Goal: Task Accomplishment & Management: Manage account settings

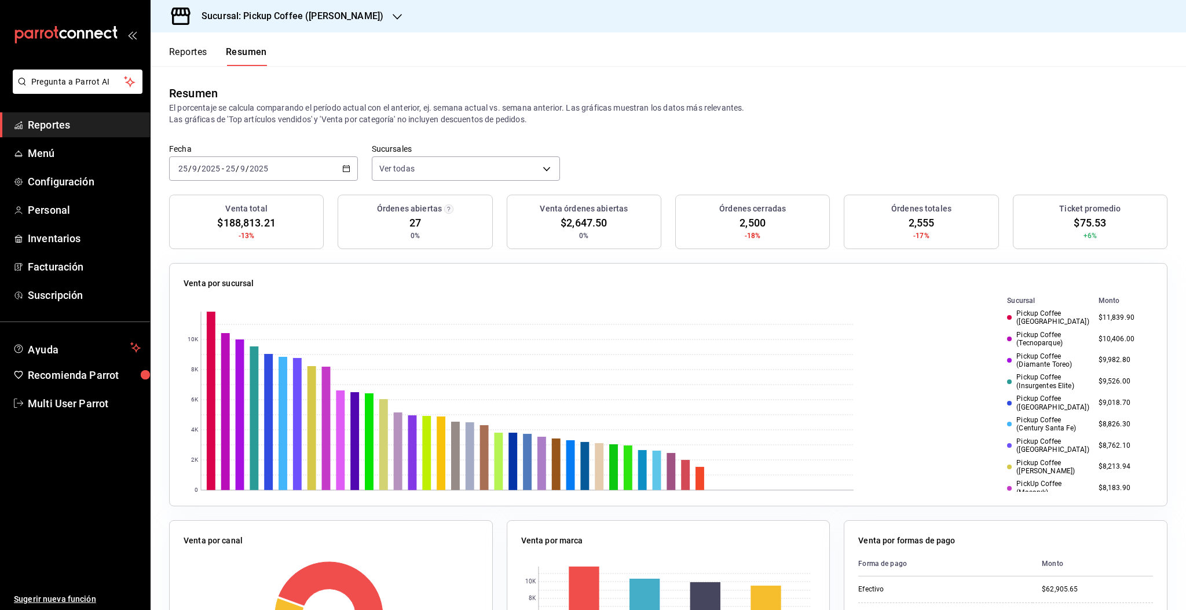
click at [312, 20] on h3 "Sucursal: Pickup Coffee ([PERSON_NAME])" at bounding box center [287, 16] width 191 height 14
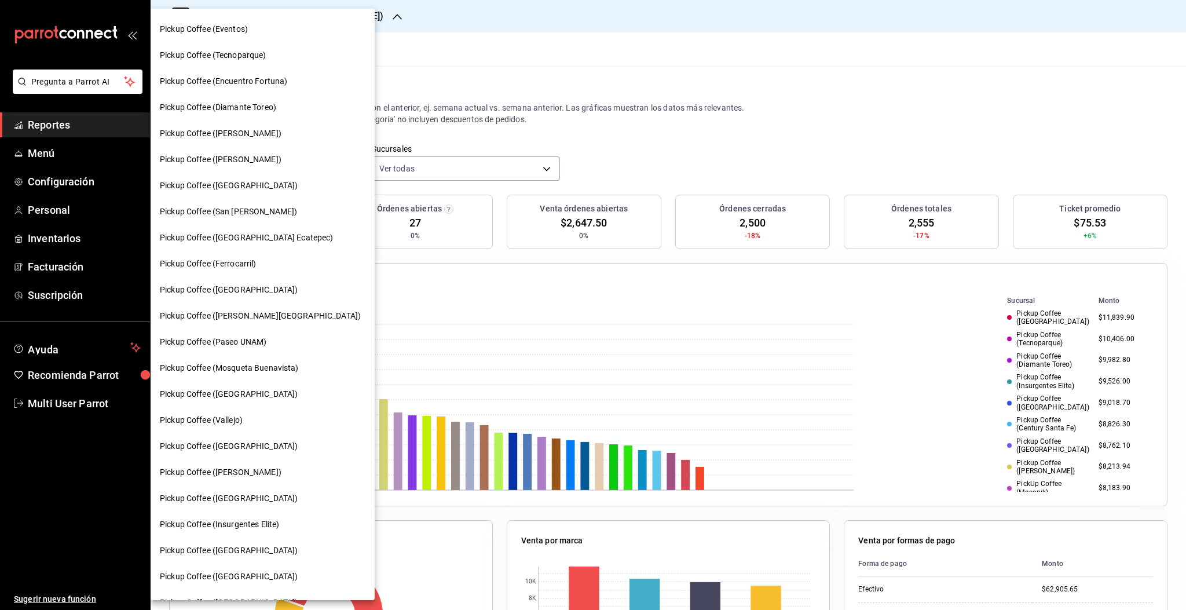
scroll to position [173, 0]
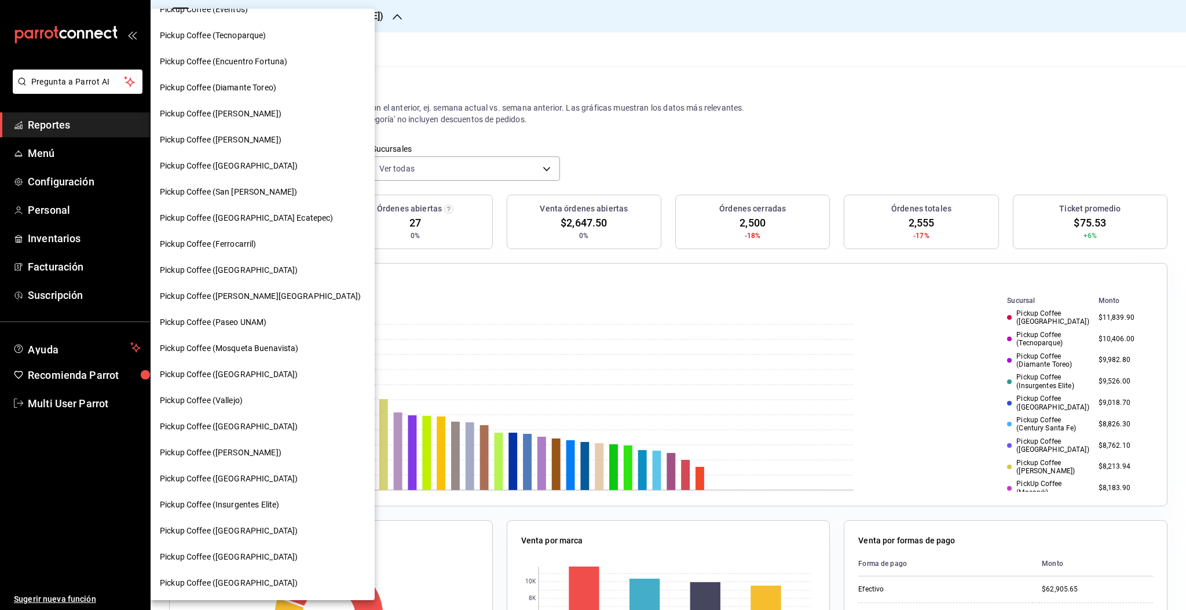
click at [246, 481] on span "Pickup Coffee ([GEOGRAPHIC_DATA])" at bounding box center [229, 479] width 138 height 12
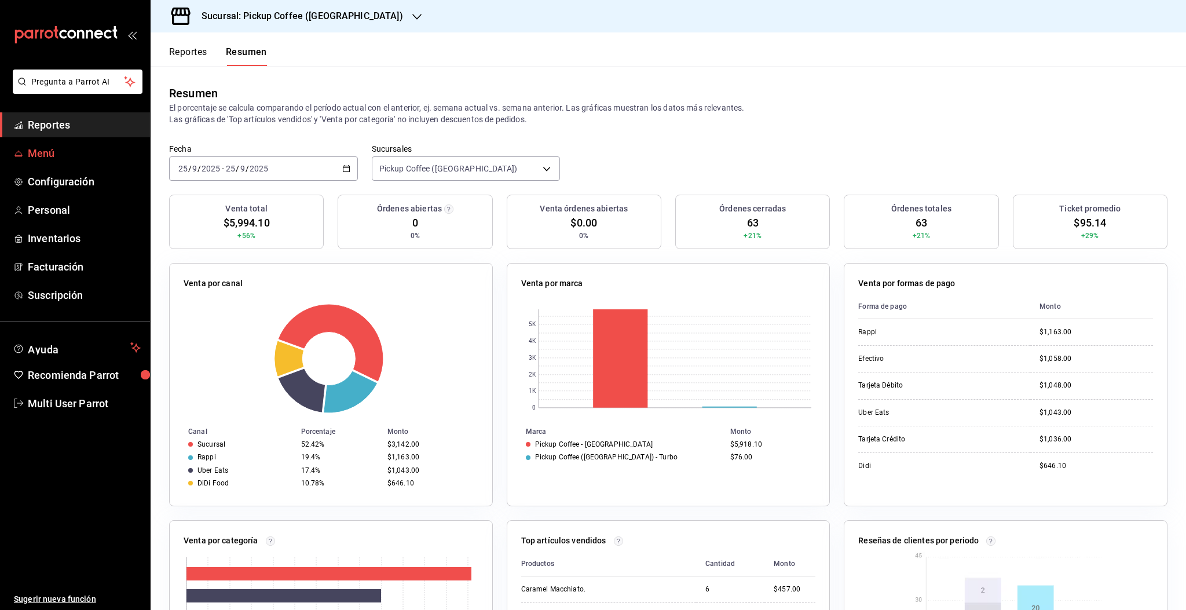
click at [50, 158] on span "Menú" at bounding box center [84, 153] width 113 height 16
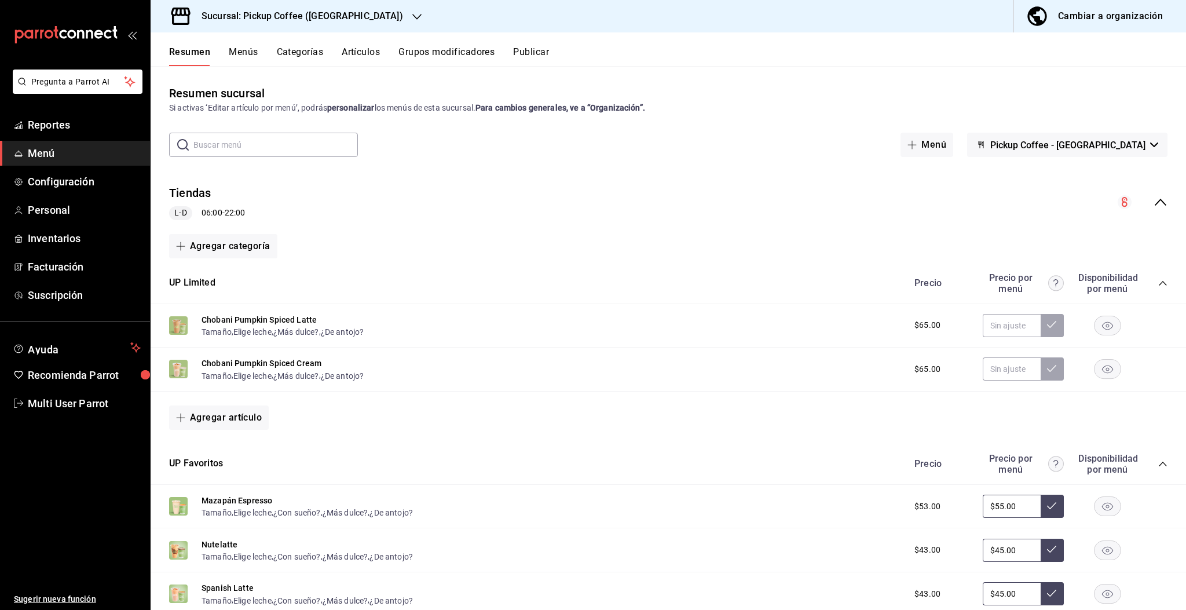
click at [433, 53] on button "Grupos modificadores" at bounding box center [446, 56] width 96 height 20
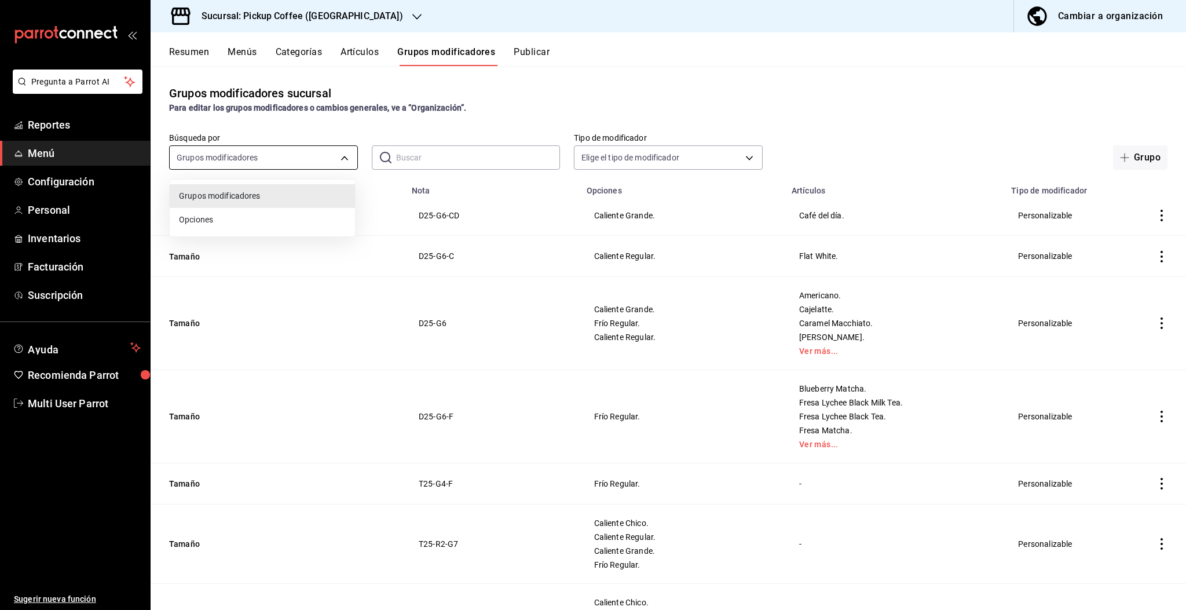
click at [253, 163] on body "Pregunta a Parrot AI Reportes Menú Configuración Personal Inventarios Facturaci…" at bounding box center [593, 305] width 1186 height 610
click at [419, 156] on div at bounding box center [593, 305] width 1186 height 610
click at [419, 156] on input "text" at bounding box center [478, 157] width 164 height 23
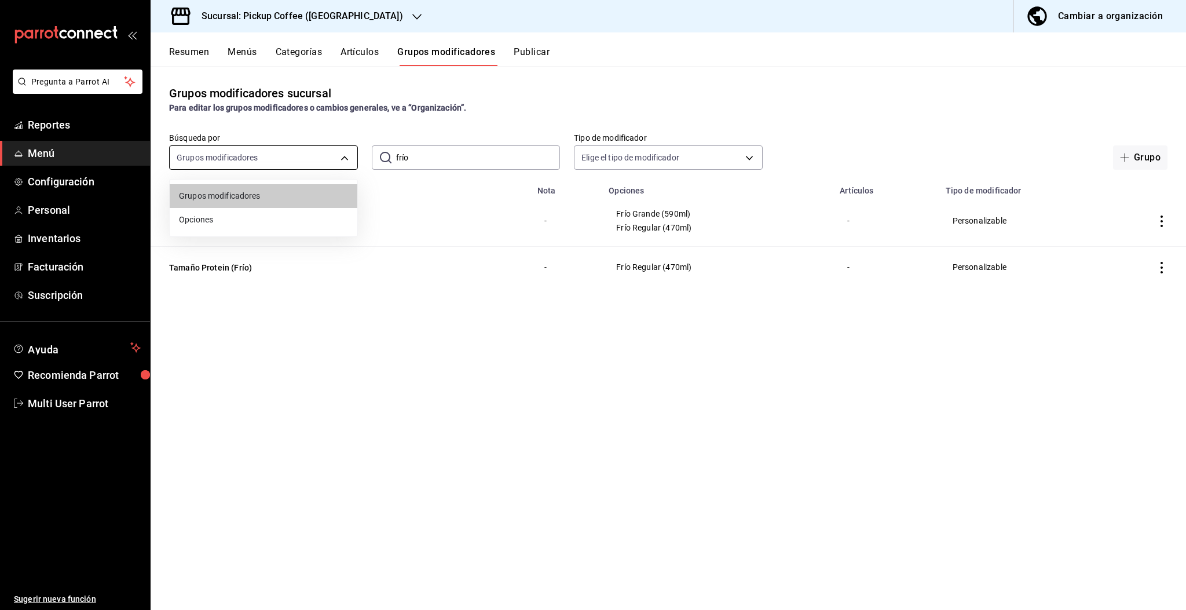
click at [246, 165] on body "Pregunta a Parrot AI Reportes Menú Configuración Personal Inventarios Facturaci…" at bounding box center [593, 305] width 1186 height 610
click at [425, 160] on div at bounding box center [593, 305] width 1186 height 610
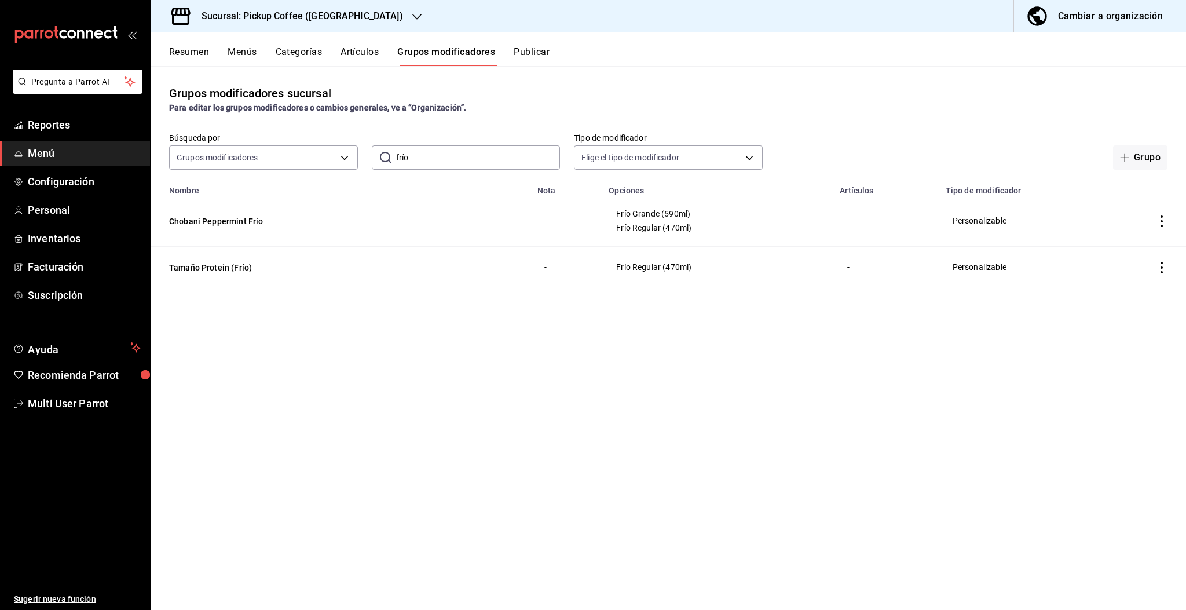
click at [422, 160] on input "frío" at bounding box center [478, 157] width 164 height 23
type input "f"
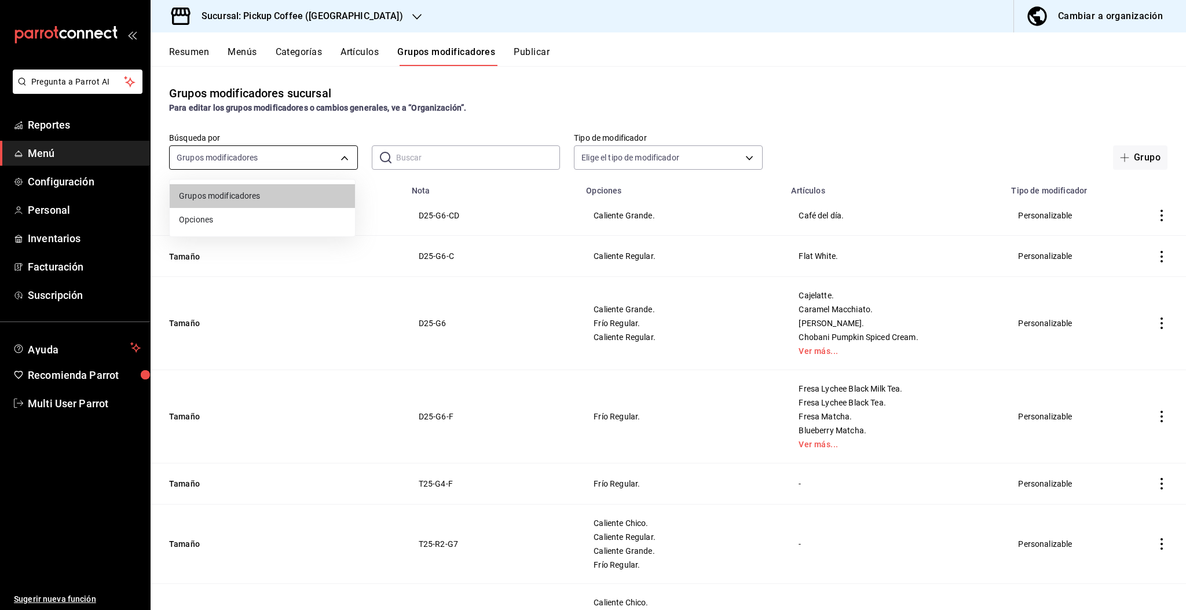
click at [282, 159] on body "Pregunta a Parrot AI Reportes Menú Configuración Personal Inventarios Facturaci…" at bounding box center [593, 305] width 1186 height 610
click at [244, 200] on span "Grupos modificadores" at bounding box center [262, 196] width 167 height 12
click at [426, 156] on input "text" at bounding box center [478, 157] width 164 height 23
click at [367, 53] on button "Artículos" at bounding box center [360, 56] width 38 height 20
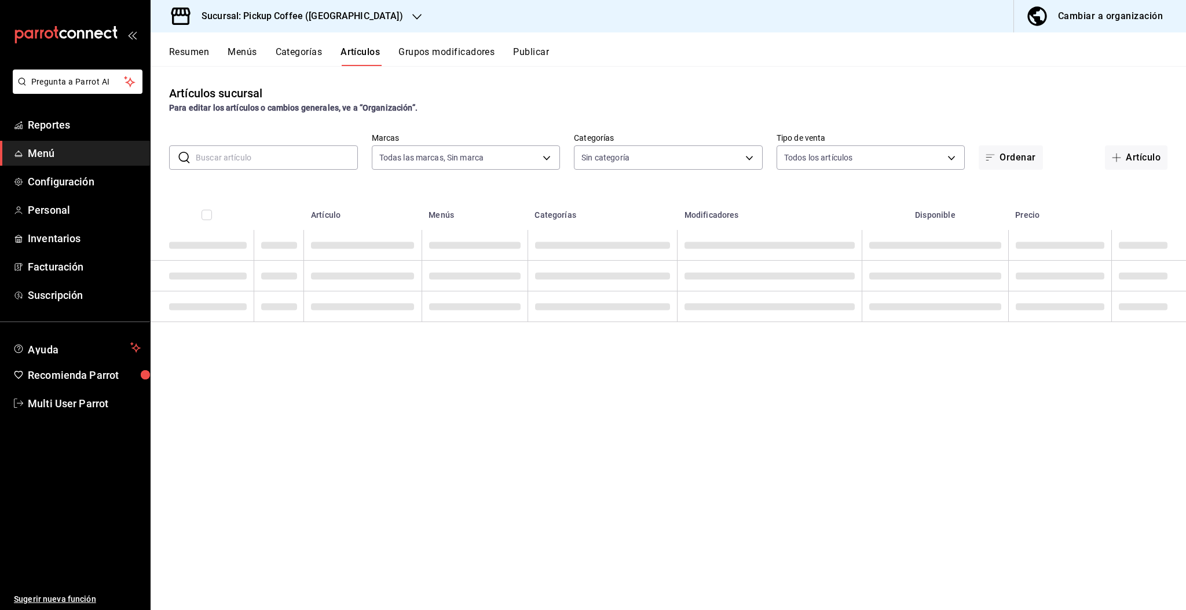
type input "f95c3ca3-ad6a-46df-9f14-b82bb80b268f,59279f7f-c73f-4648-a564-e6022c25b001"
click at [298, 153] on input "text" at bounding box center [277, 157] width 162 height 23
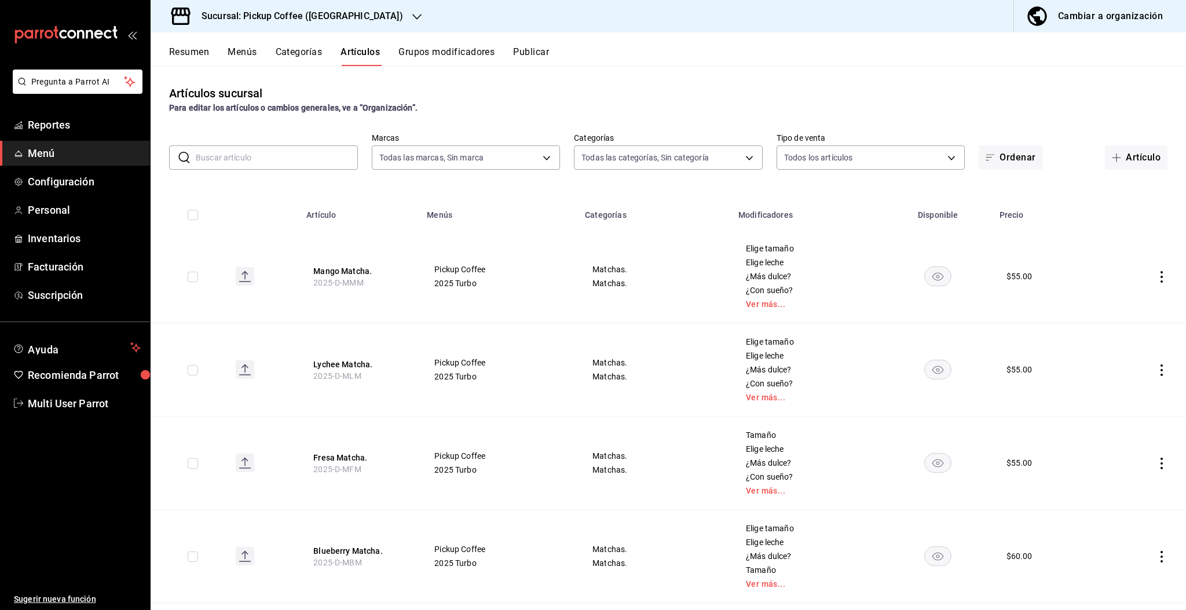
type input "e616ffa5-95bf-4260-9613-4fbec1df8991,ac1a109e-889a-4c68-9045-3602794541a3,a682b…"
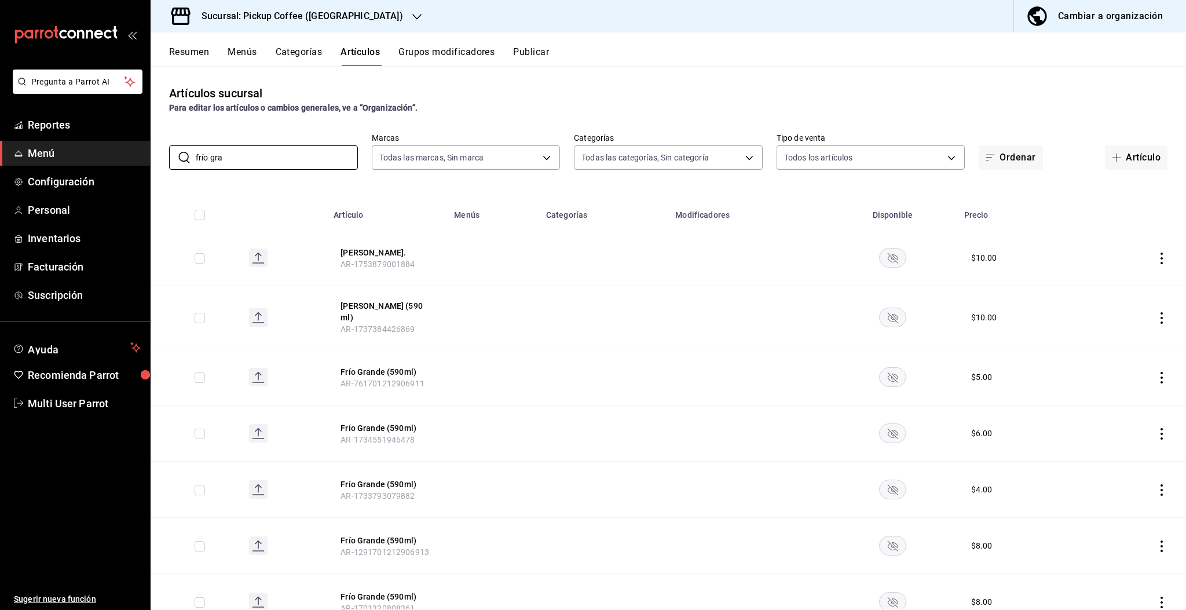
type input "frío Grande"
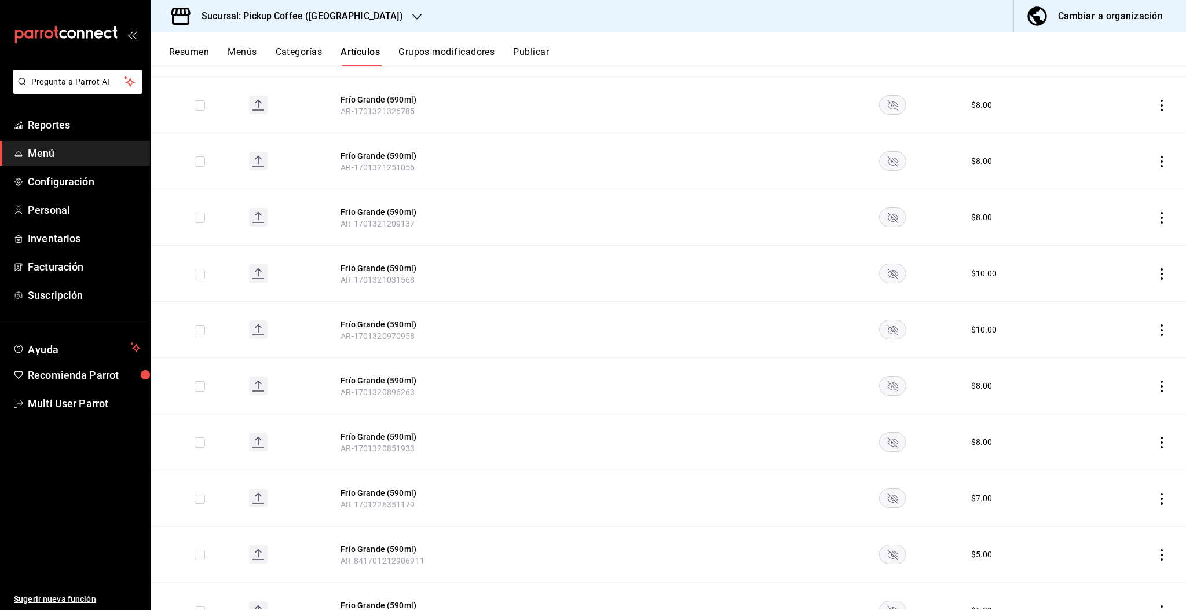
scroll to position [1395, 0]
click at [880, 496] on rect "availability-product" at bounding box center [893, 498] width 27 height 19
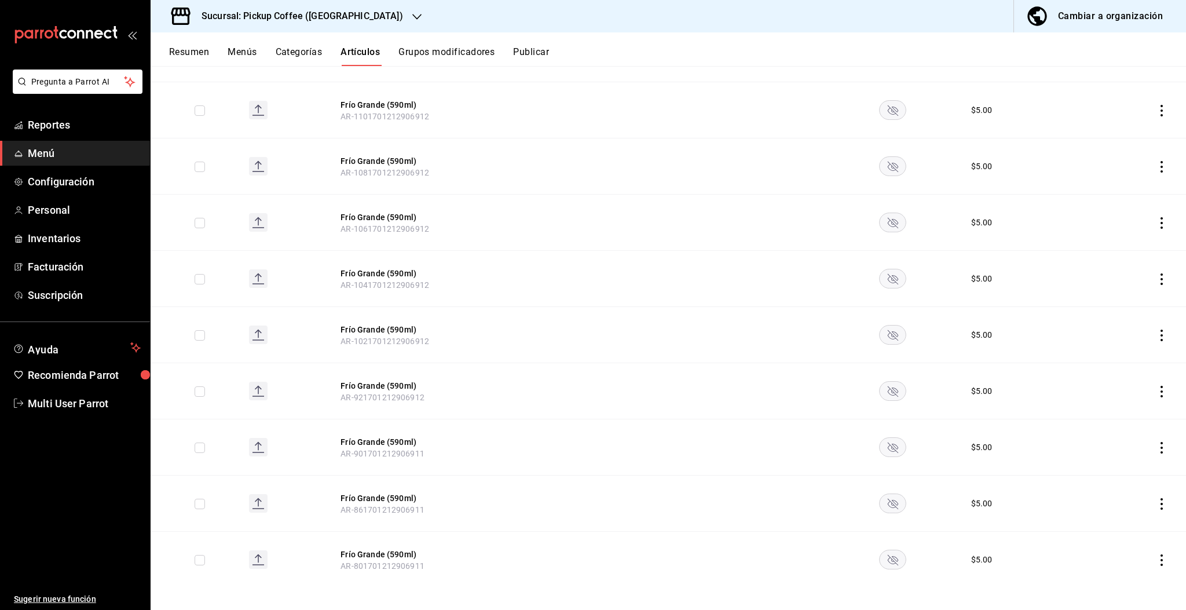
scroll to position [0, 0]
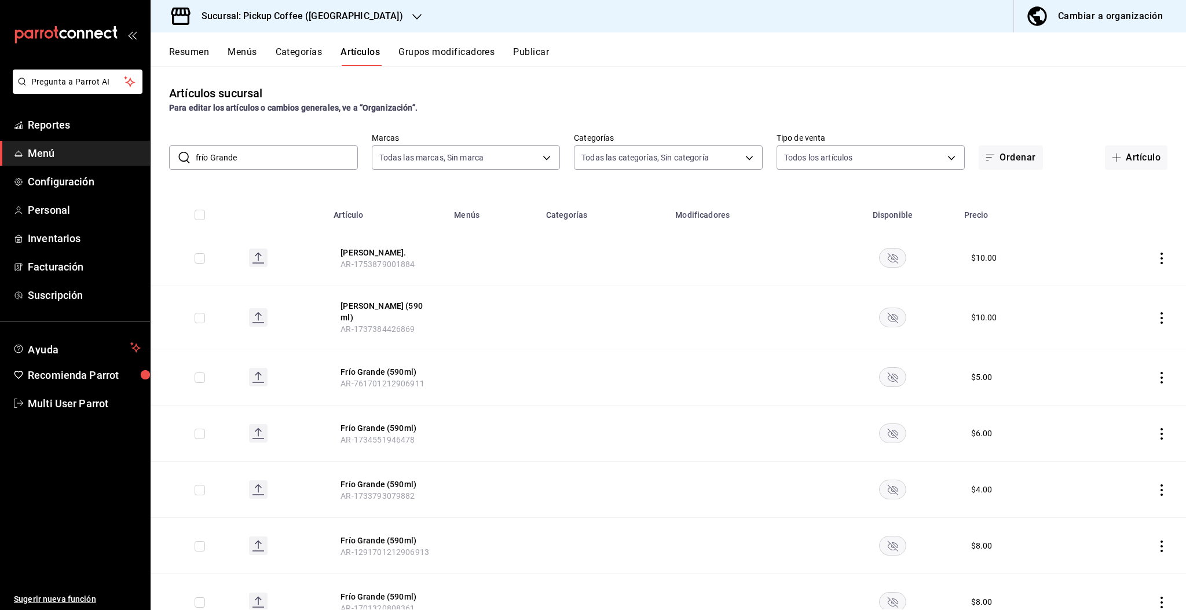
click at [195, 54] on button "Resumen" at bounding box center [189, 56] width 40 height 20
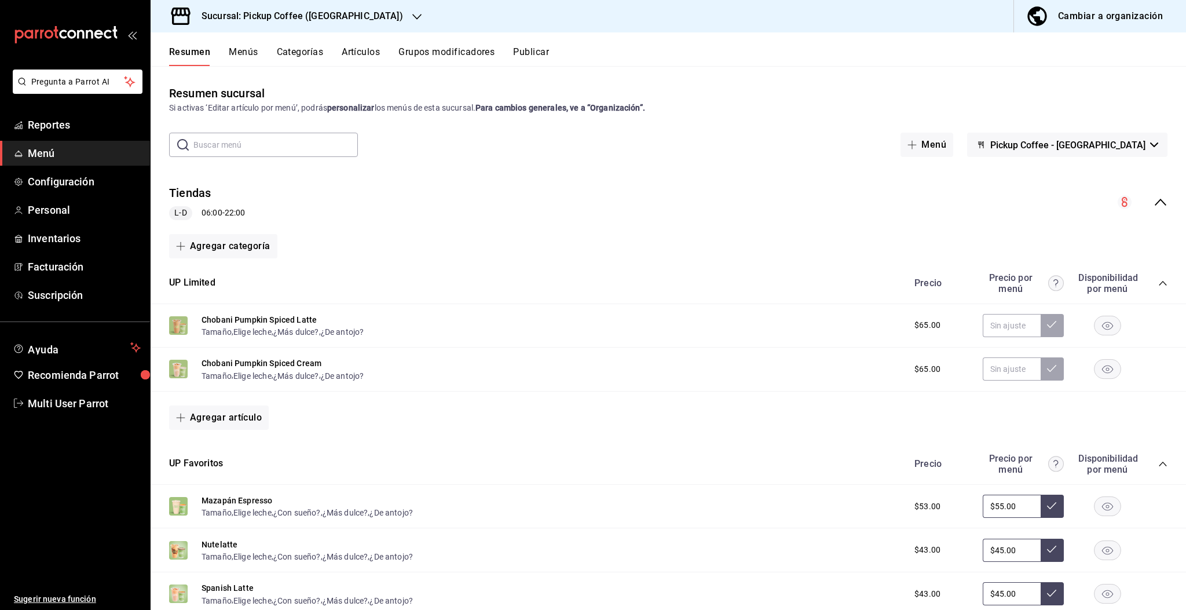
scroll to position [454, 0]
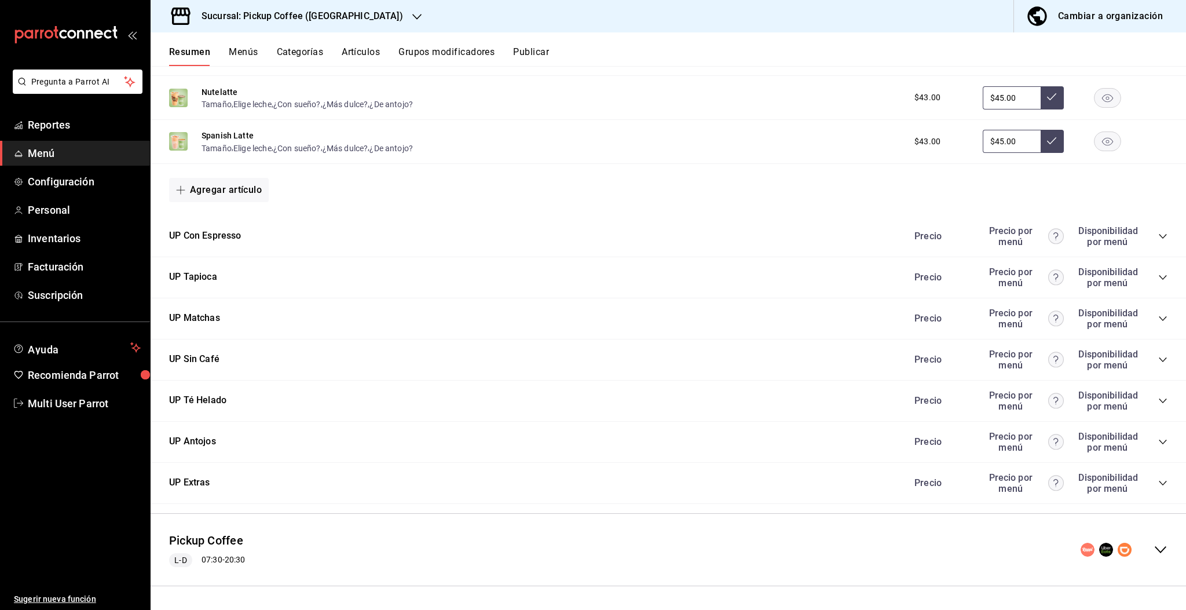
click at [1158, 443] on icon "collapse-category-row" at bounding box center [1162, 441] width 9 height 9
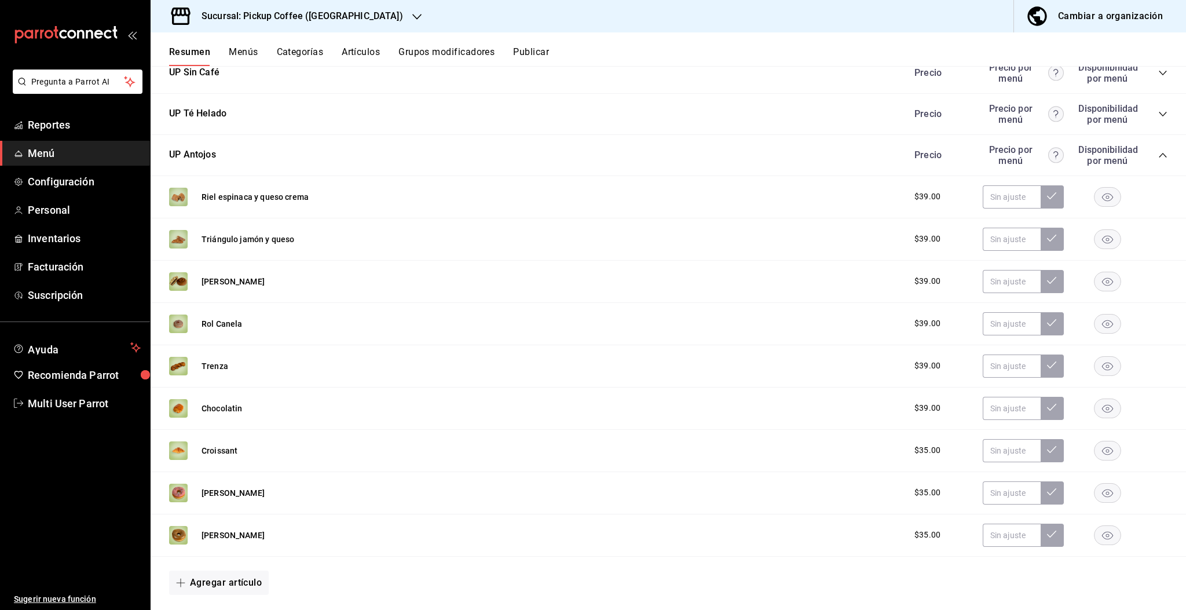
scroll to position [741, 0]
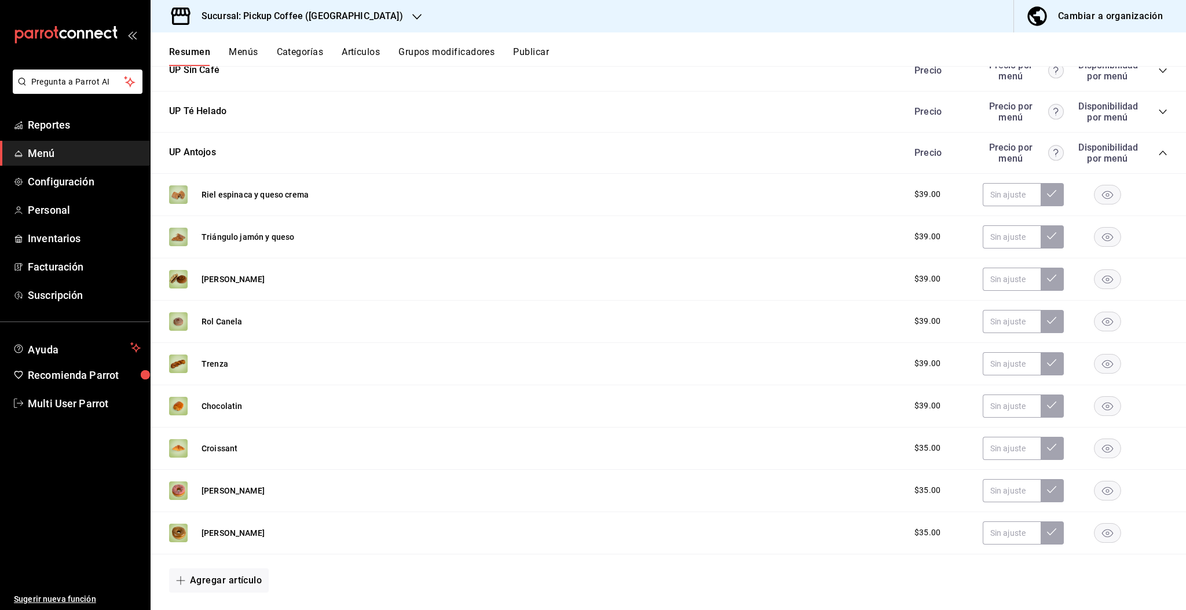
click at [1100, 284] on rect "button" at bounding box center [1108, 278] width 27 height 19
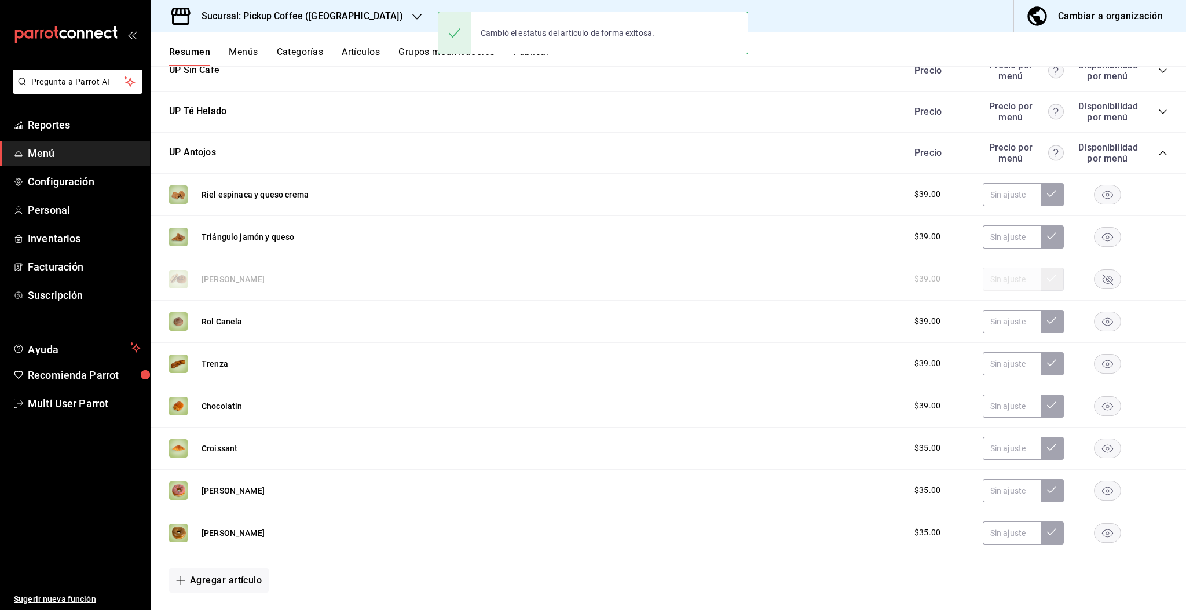
click at [1095, 408] on rect "button" at bounding box center [1108, 405] width 27 height 19
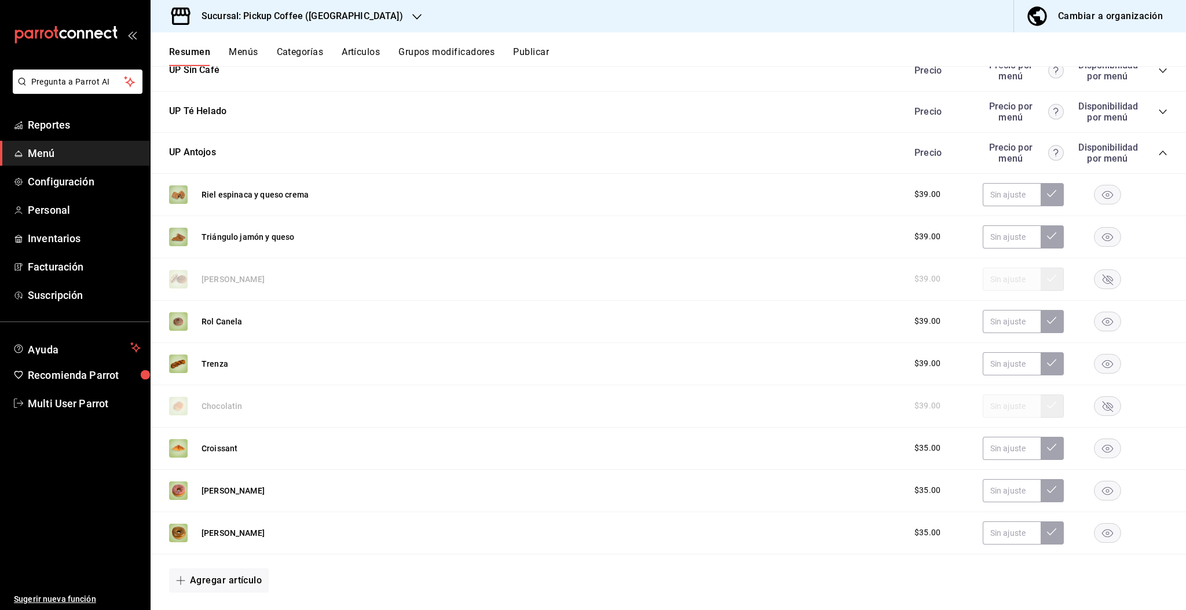
click at [425, 54] on button "Grupos modificadores" at bounding box center [446, 56] width 96 height 20
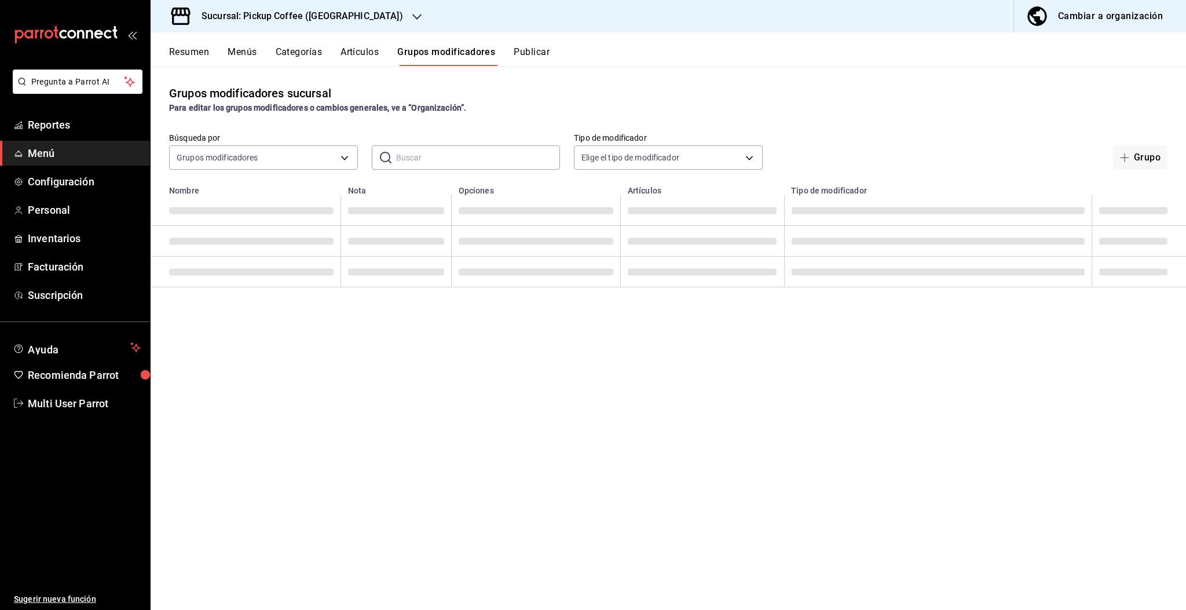
click at [426, 156] on input "text" at bounding box center [478, 157] width 164 height 23
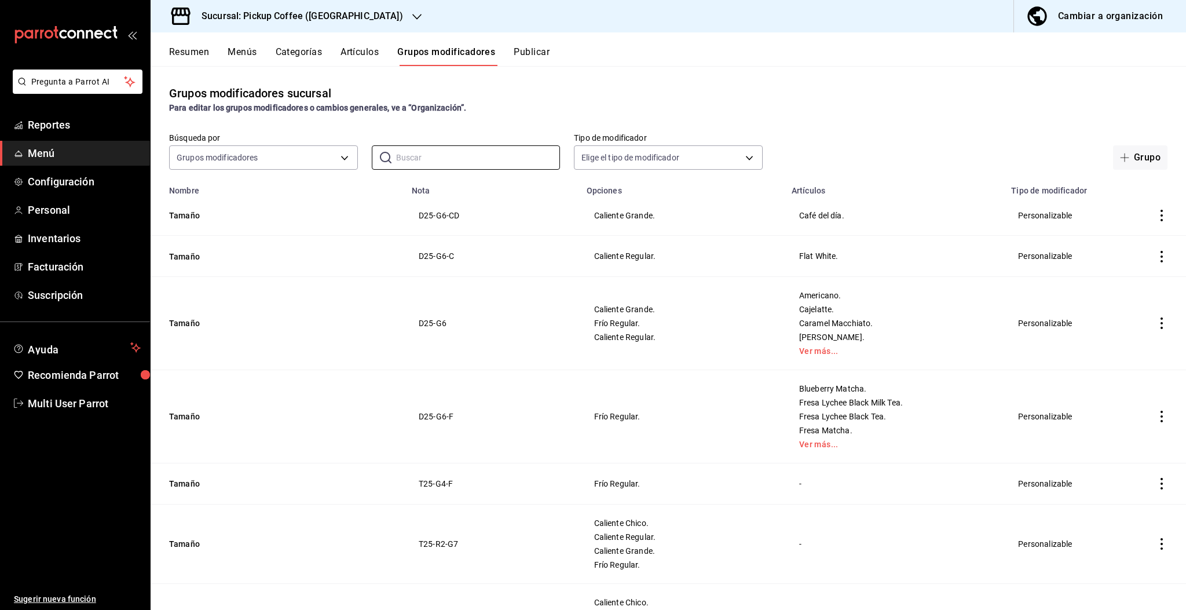
type input "HAMBRE"
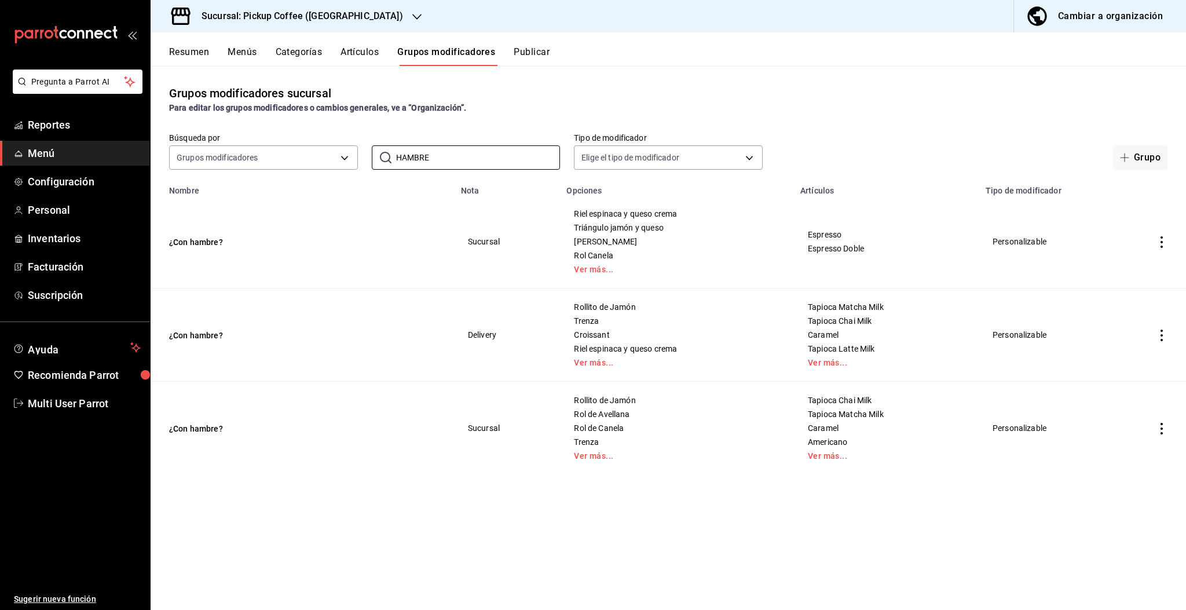
click at [1161, 248] on td "simple table" at bounding box center [1161, 241] width 49 height 93
click at [1161, 247] on icon "actions" at bounding box center [1162, 242] width 12 height 12
click at [1133, 395] on div at bounding box center [593, 305] width 1186 height 610
click at [1161, 334] on icon "actions" at bounding box center [1162, 336] width 2 height 12
click at [1124, 360] on span "Editar" at bounding box center [1127, 362] width 30 height 12
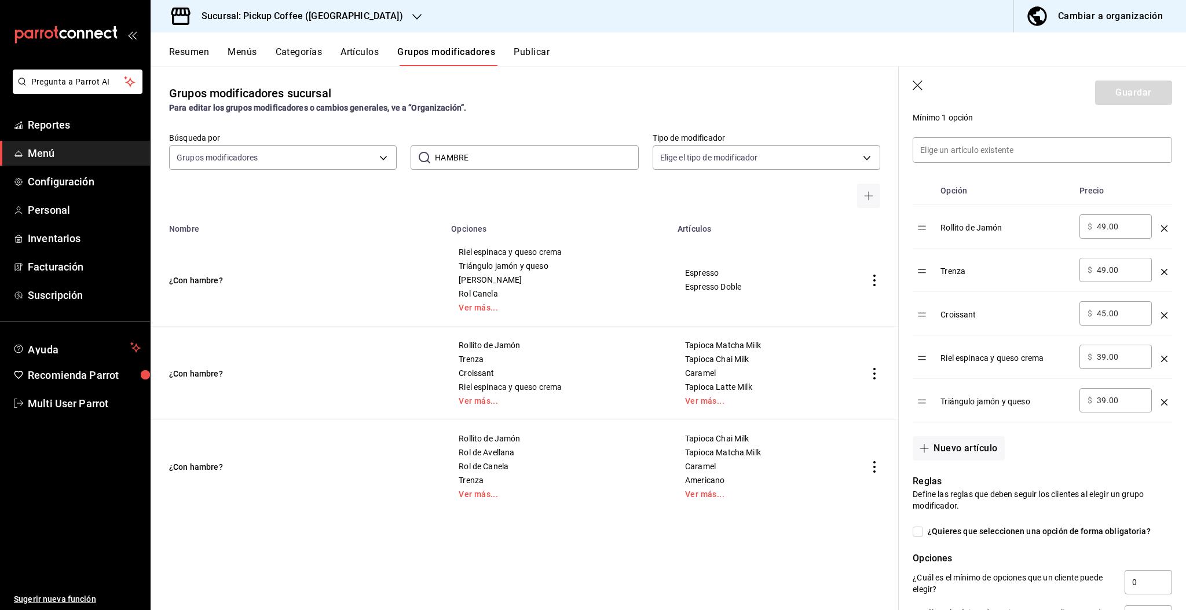
scroll to position [323, 0]
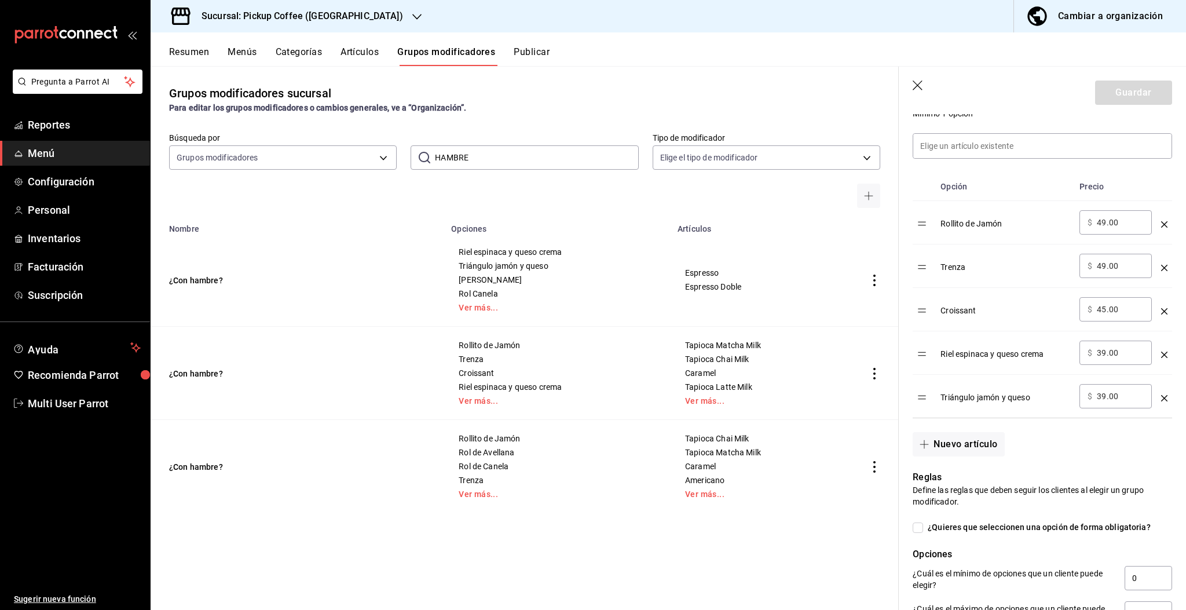
click at [912, 86] on header "Guardar" at bounding box center [1042, 90] width 287 height 47
click at [542, 47] on button "Publicar" at bounding box center [532, 56] width 36 height 20
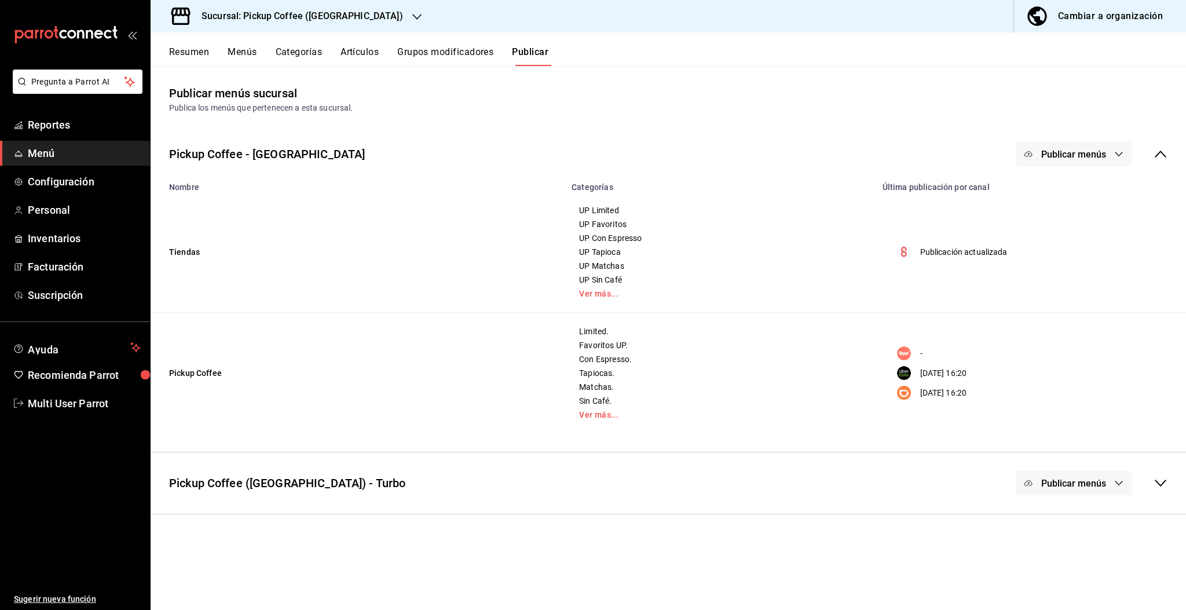
click at [1093, 157] on span "Publicar menús" at bounding box center [1073, 154] width 65 height 11
click at [1067, 259] on span "Uber Eats" at bounding box center [1091, 257] width 56 height 12
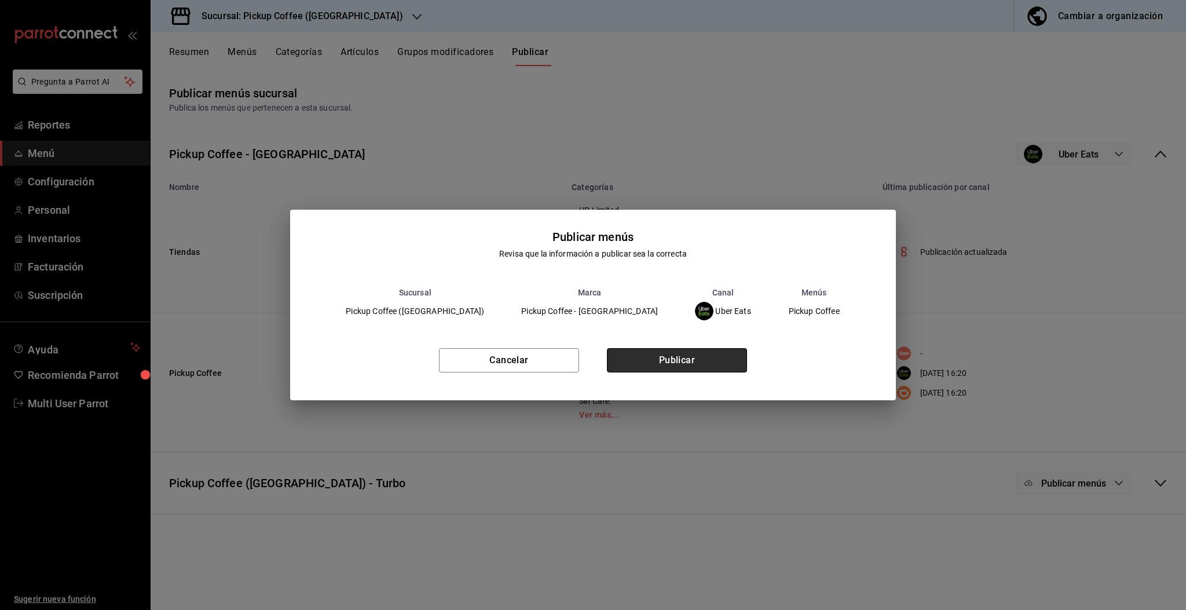
click at [675, 363] on button "Publicar" at bounding box center [677, 360] width 140 height 24
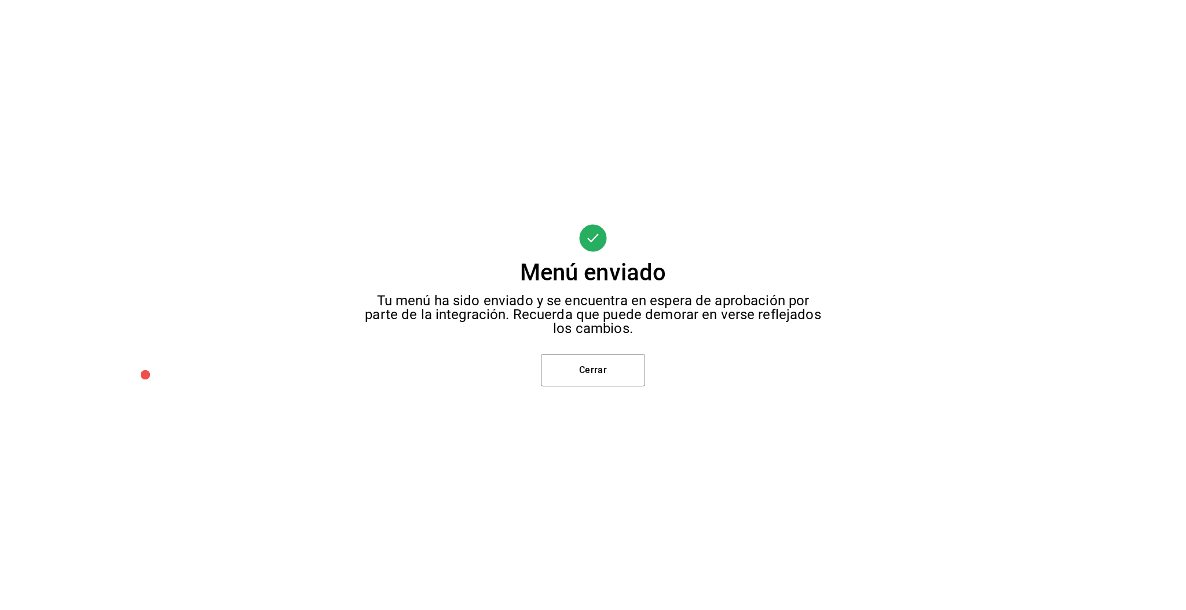
drag, startPoint x: 954, startPoint y: 283, endPoint x: 612, endPoint y: 466, distance: 387.9
click at [612, 466] on div "Menú enviado Tu menú ha sido enviado y se encuentra en espera de aprobación por…" at bounding box center [593, 305] width 1186 height 610
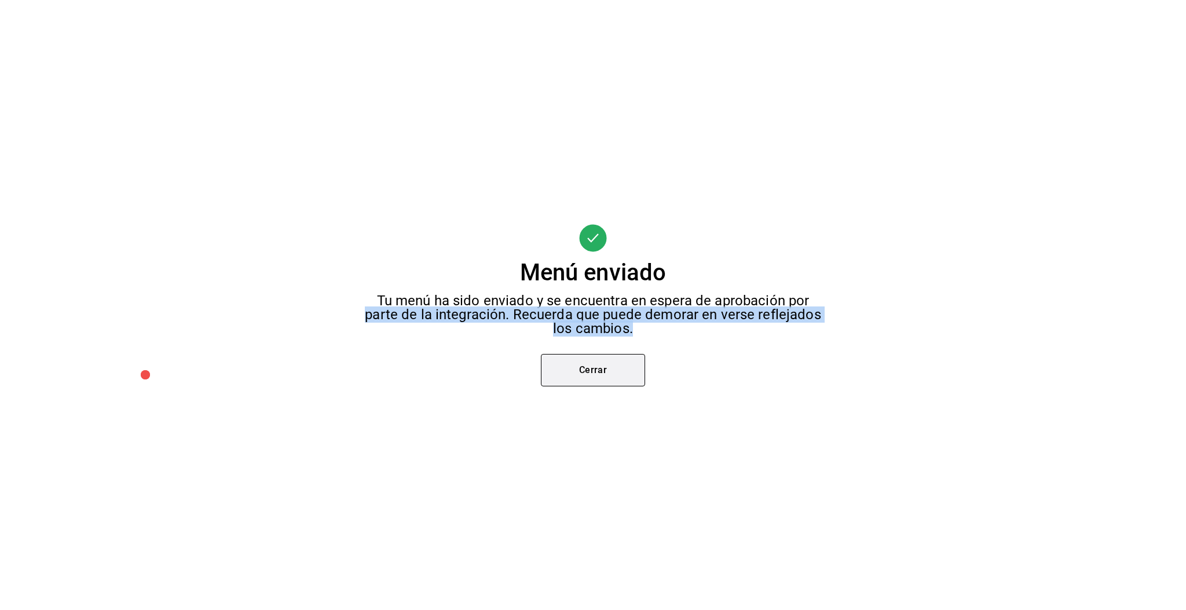
click at [597, 372] on button "Cerrar" at bounding box center [593, 370] width 104 height 32
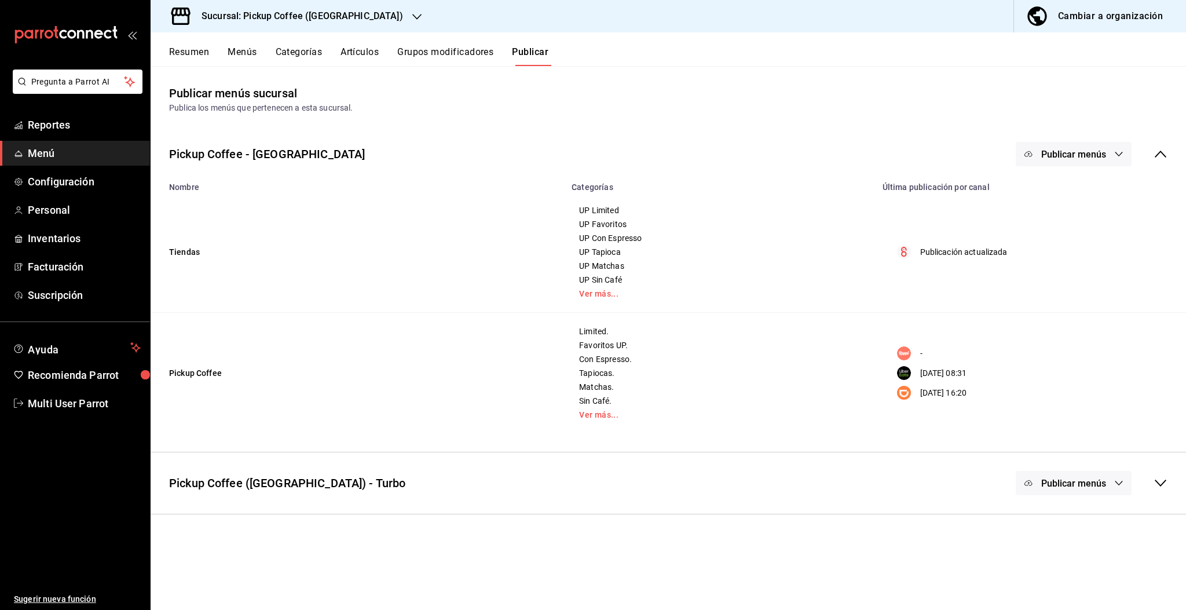
click at [1079, 170] on div "Pickup Coffee - [GEOGRAPHIC_DATA] Publicar menús" at bounding box center [669, 154] width 1036 height 43
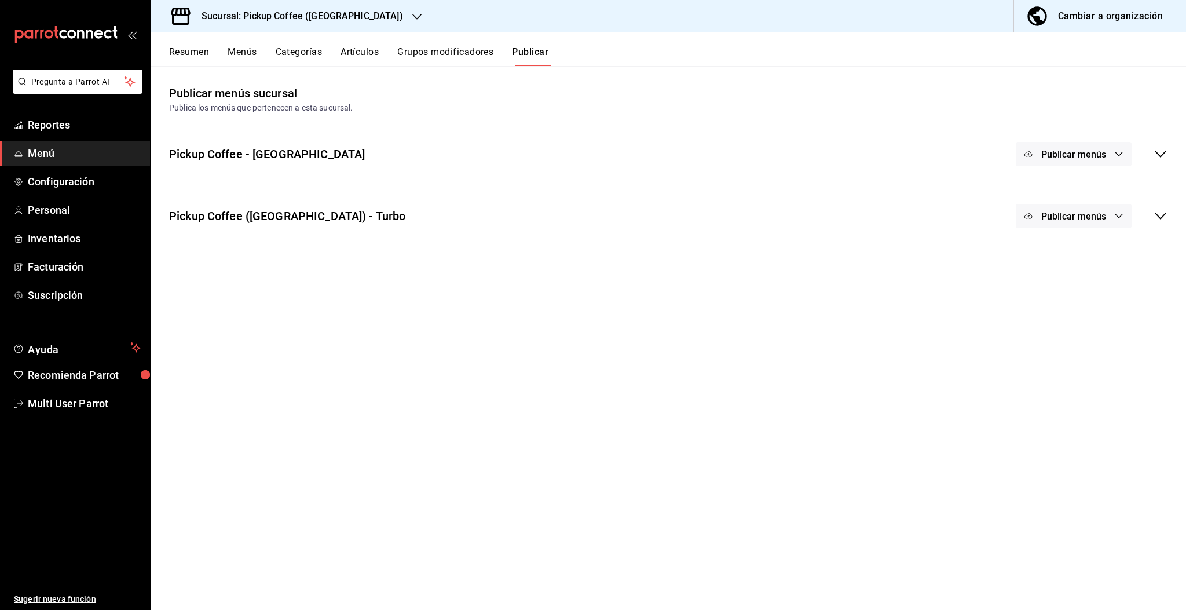
click at [1082, 164] on button "Publicar menús" at bounding box center [1074, 154] width 116 height 24
click at [1080, 259] on span "Uber Eats" at bounding box center [1091, 257] width 56 height 12
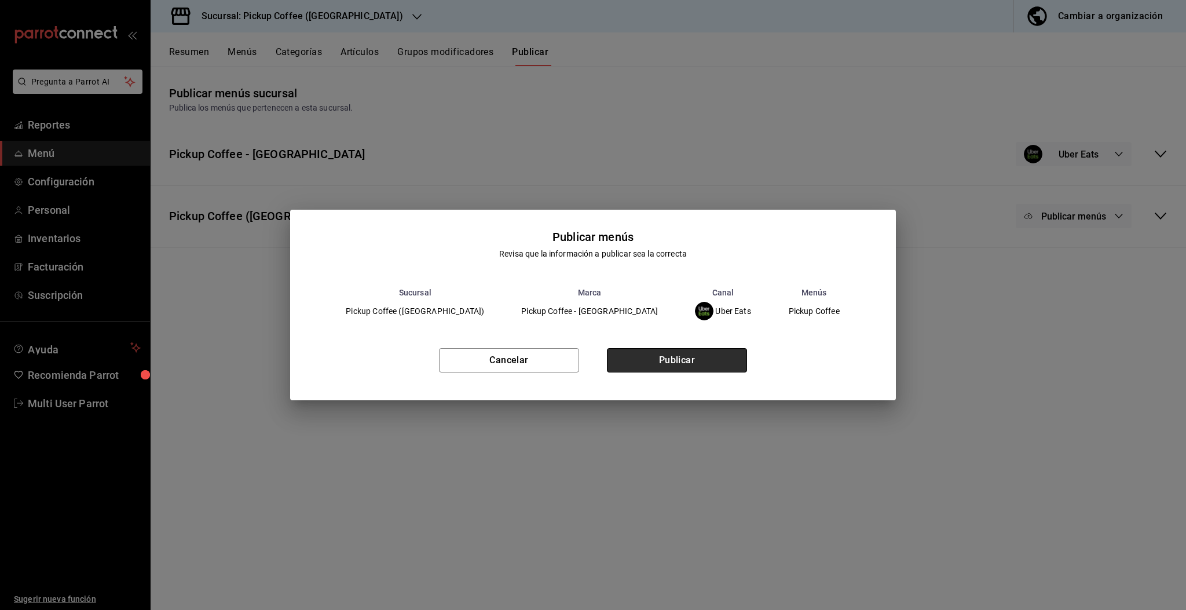
click at [711, 364] on button "Publicar" at bounding box center [677, 360] width 140 height 24
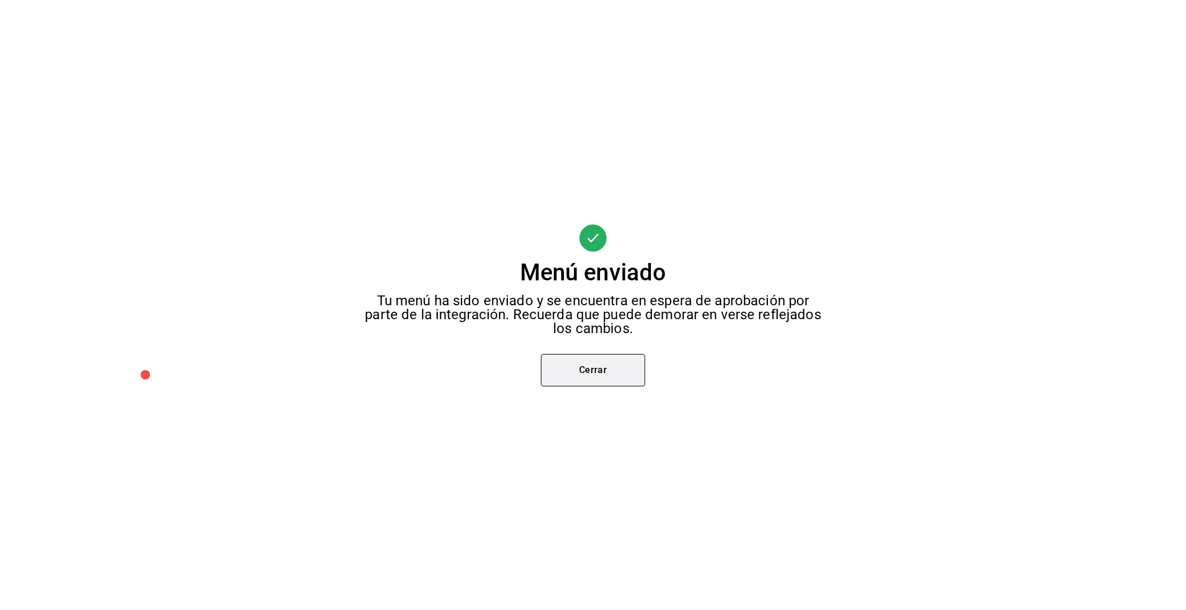
click at [609, 379] on button "Cerrar" at bounding box center [593, 370] width 104 height 32
